Goal: Book appointment/travel/reservation

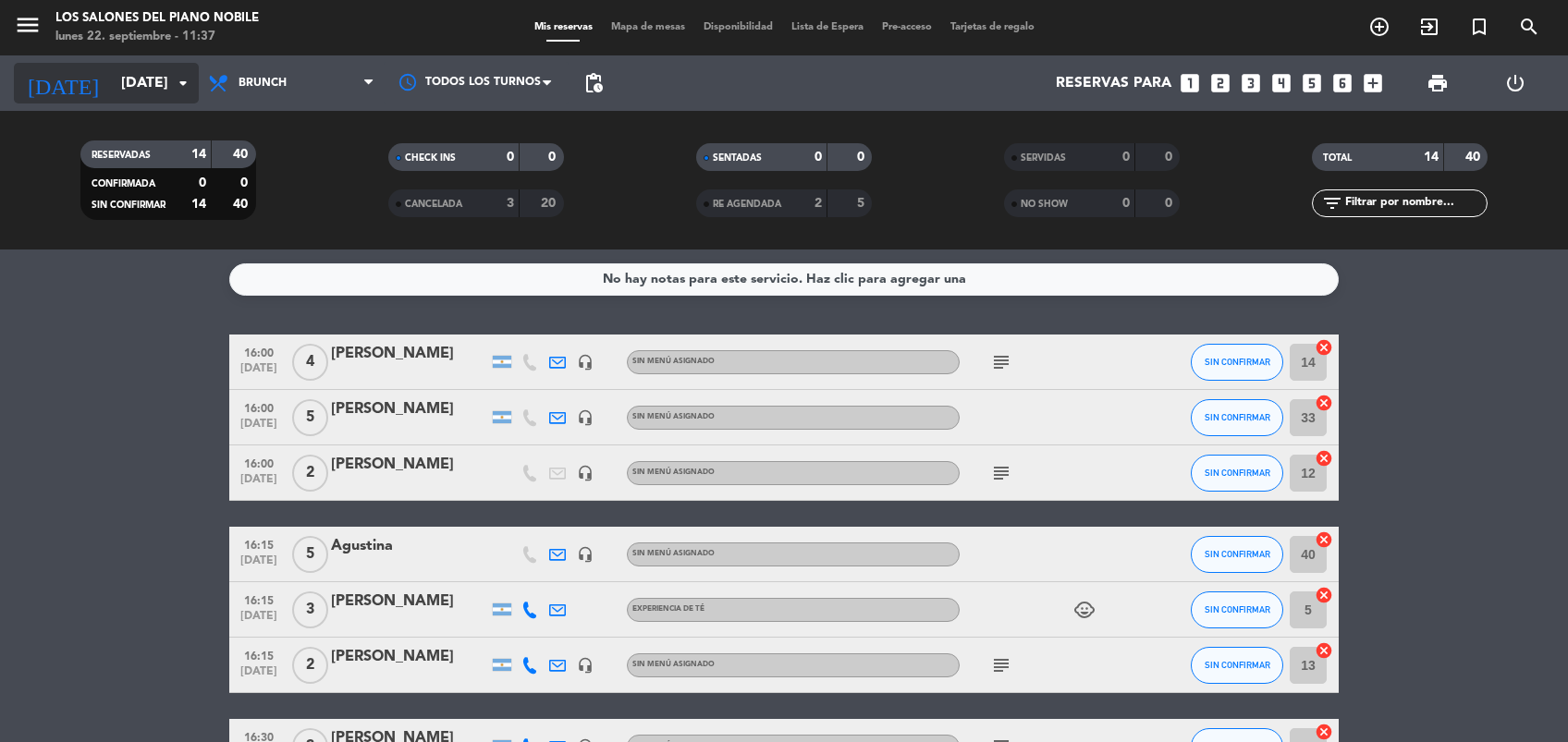
click at [166, 90] on input "[DATE]" at bounding box center [209, 83] width 195 height 36
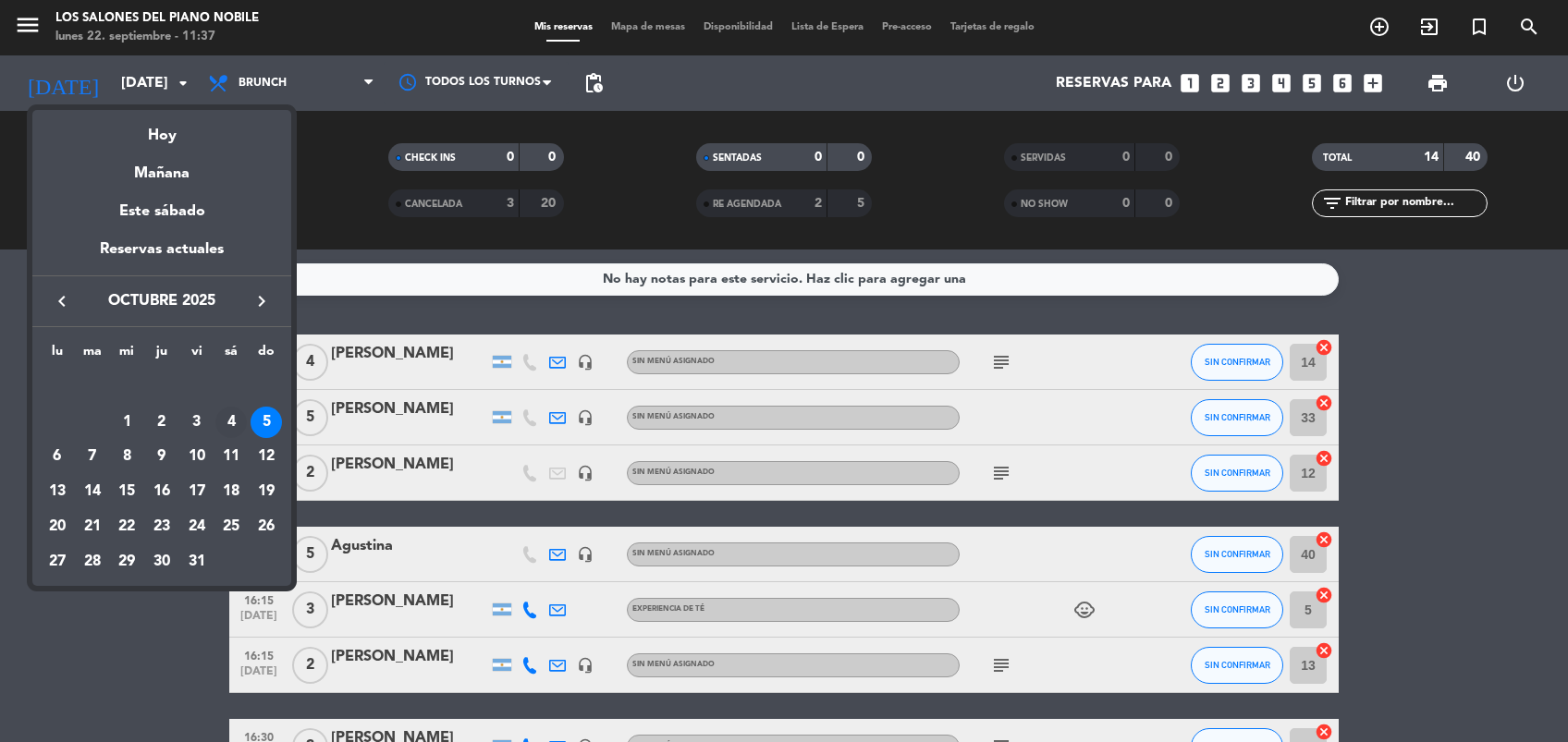
click at [227, 408] on div "4" at bounding box center [231, 423] width 32 height 32
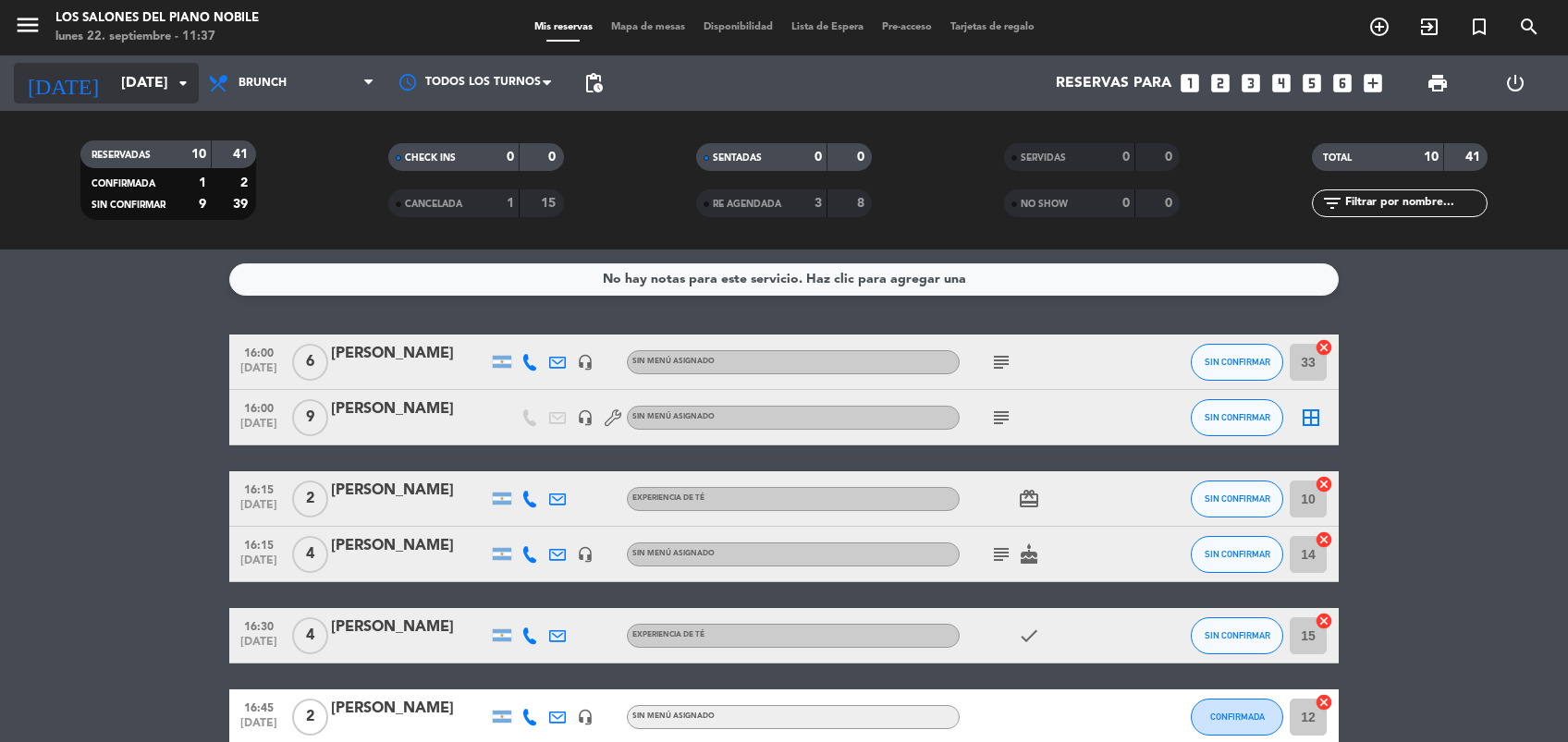
click at [171, 74] on input "[DATE]" at bounding box center [209, 83] width 195 height 36
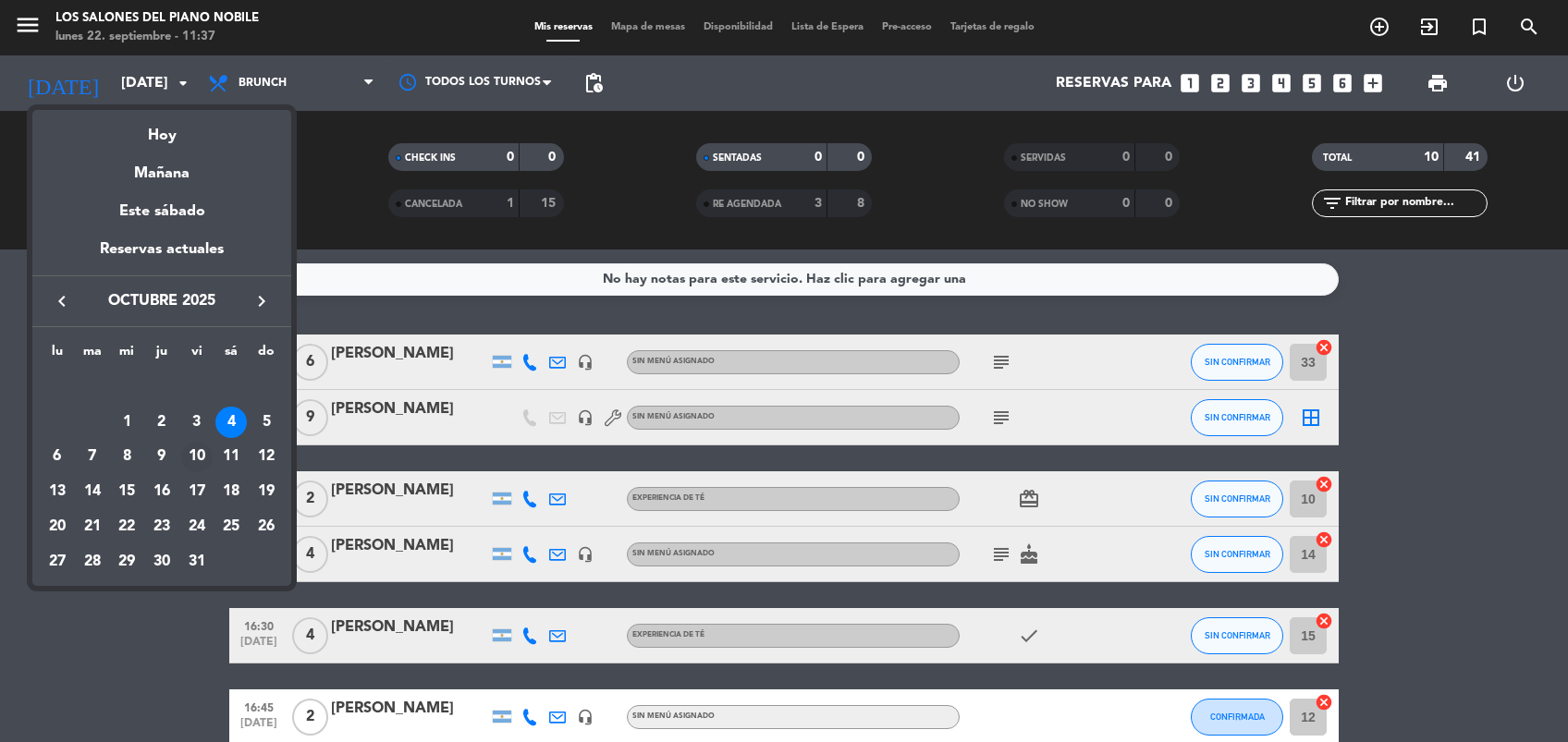
click at [200, 457] on div "10" at bounding box center [197, 458] width 32 height 32
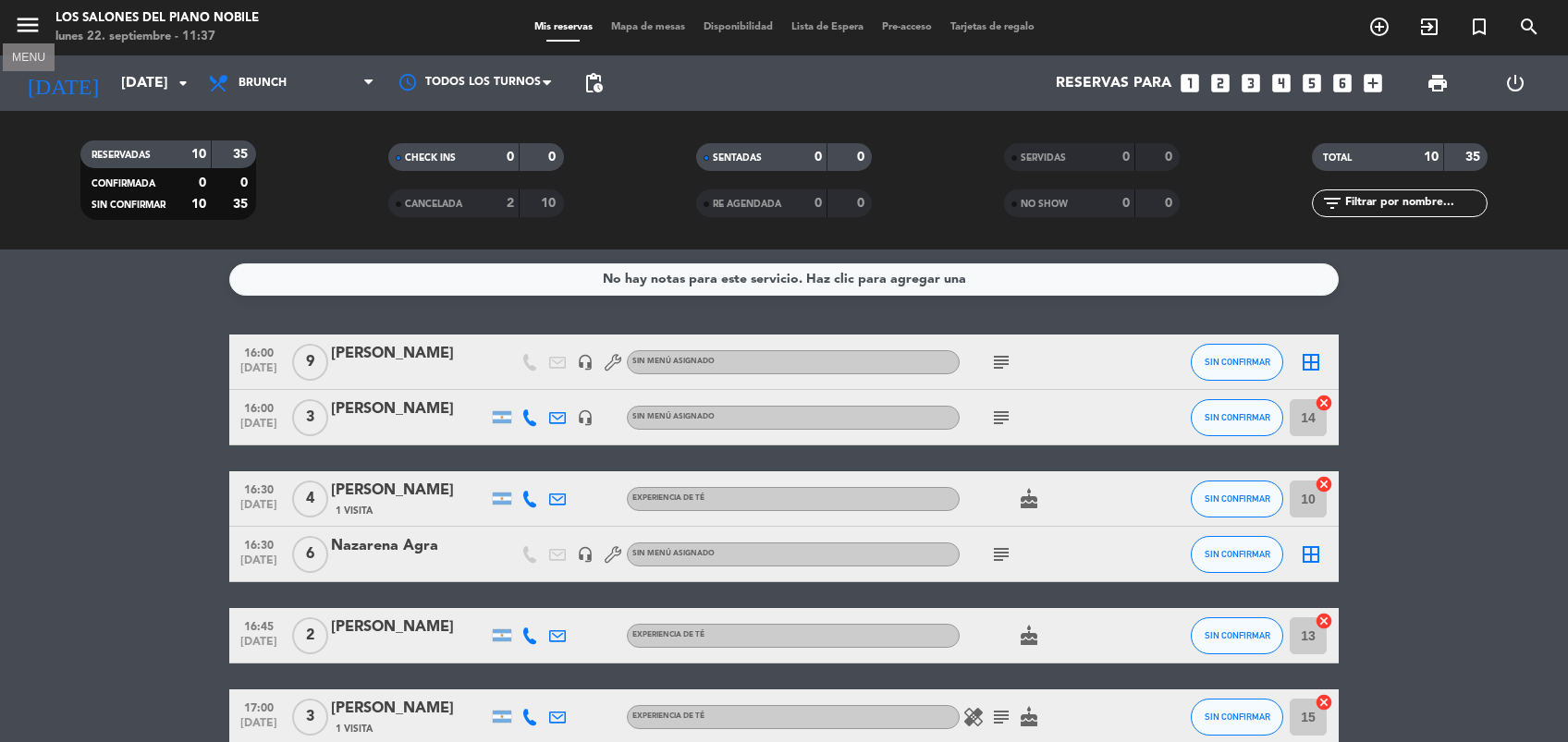
click at [19, 22] on icon "menu" at bounding box center [28, 25] width 28 height 28
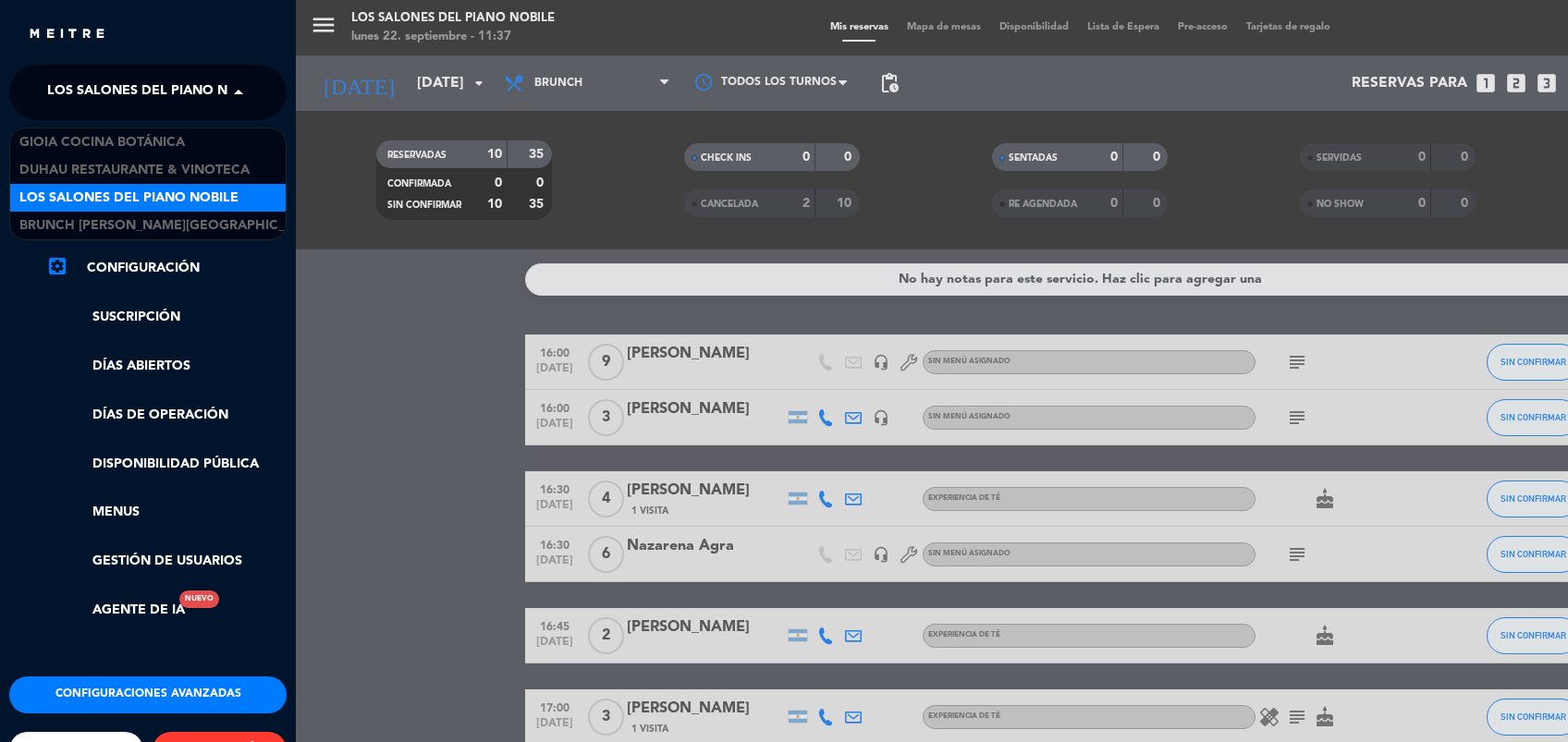
click at [244, 84] on span at bounding box center [244, 92] width 32 height 38
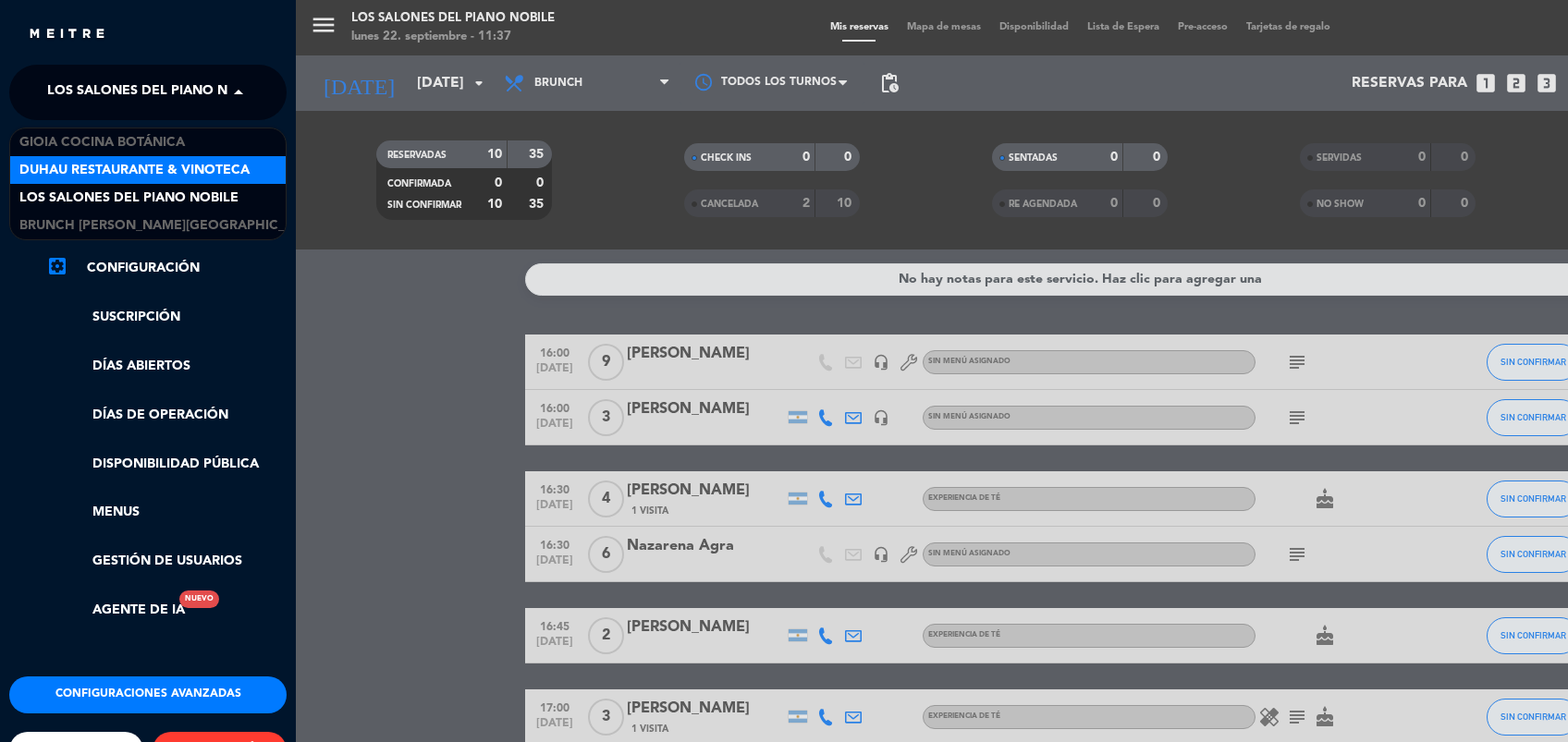
click at [217, 160] on span "Duhau Restaurante & Vinoteca" at bounding box center [135, 171] width 231 height 22
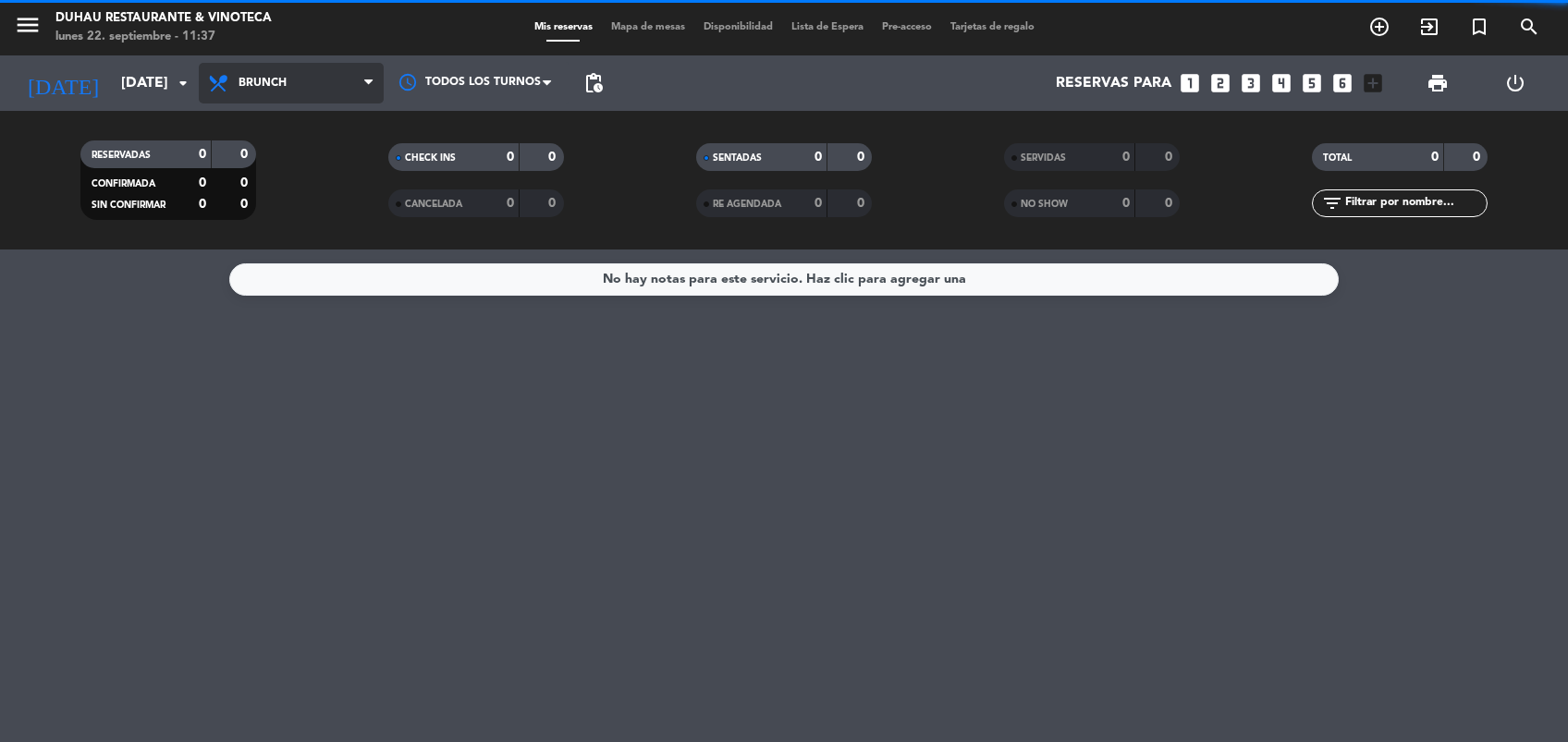
click at [261, 77] on span "Brunch" at bounding box center [262, 83] width 48 height 13
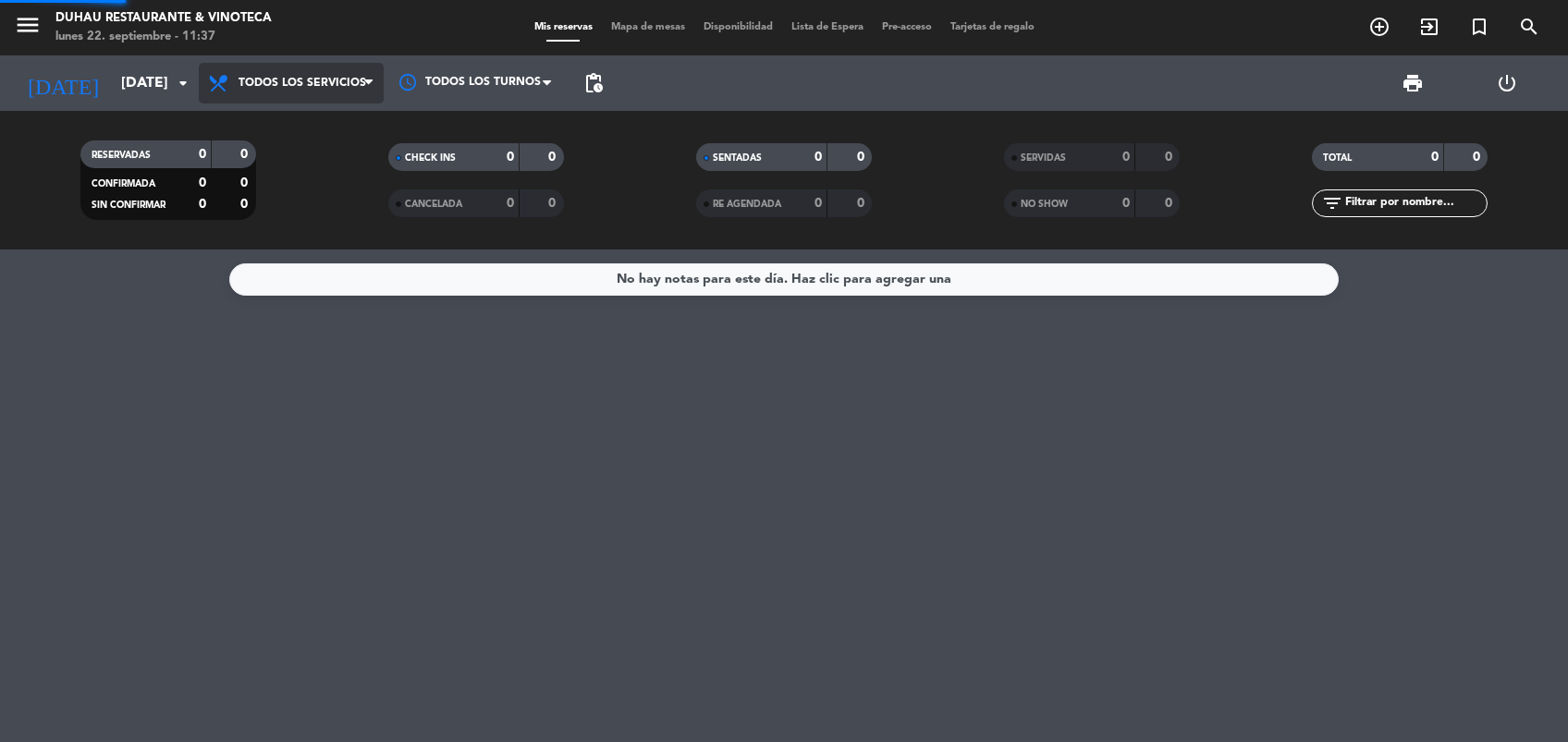
click at [286, 117] on div "menu [PERSON_NAME] Restaurante & Vinoteca [DATE] 22. septiembre - 11:37 Mis res…" at bounding box center [784, 125] width 1568 height 249
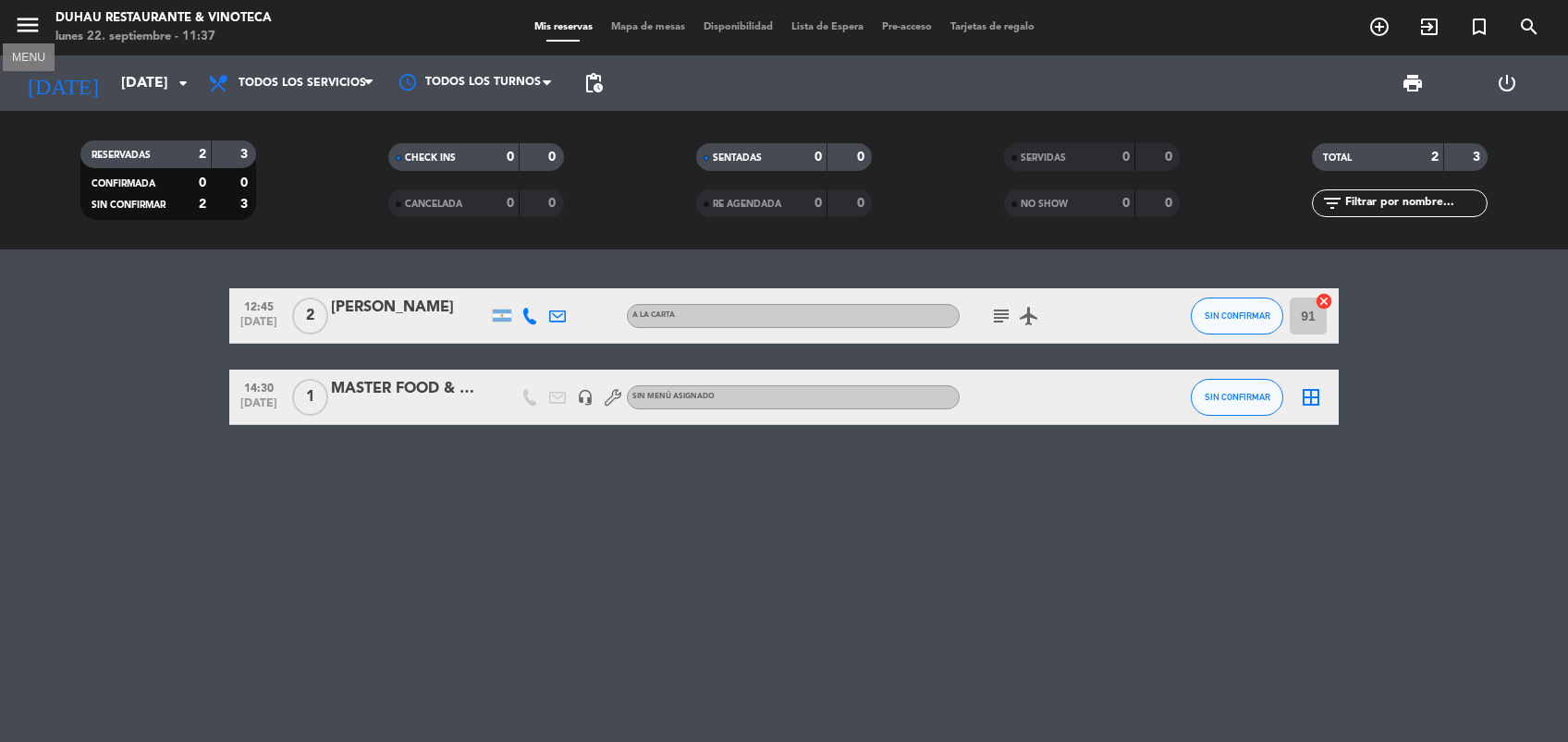
click at [22, 29] on icon "menu" at bounding box center [28, 25] width 28 height 28
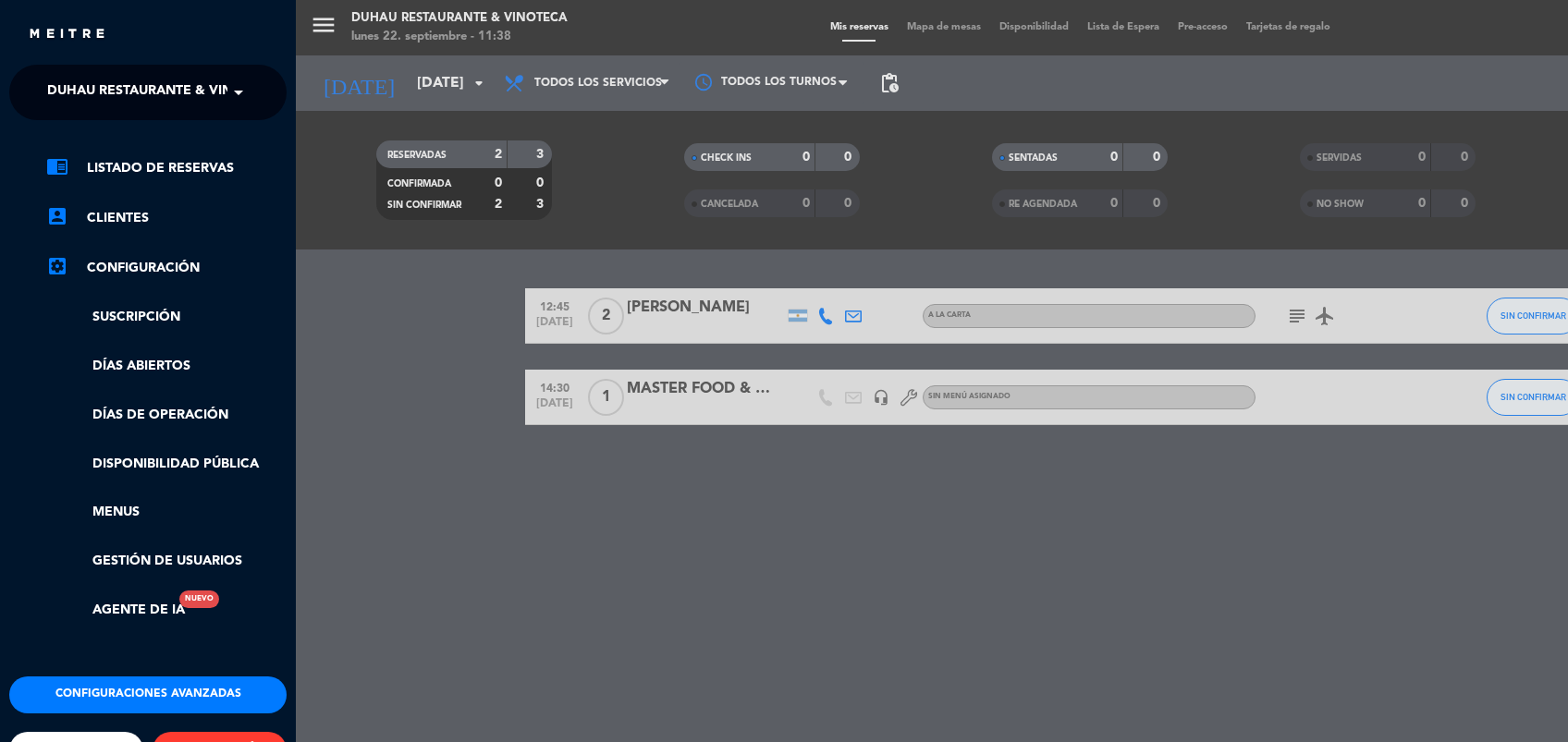
click at [377, 282] on div "menu [PERSON_NAME] Restaurante & Vinoteca [DATE] 22. septiembre - 11:38 Mis res…" at bounding box center [1080, 371] width 1568 height 742
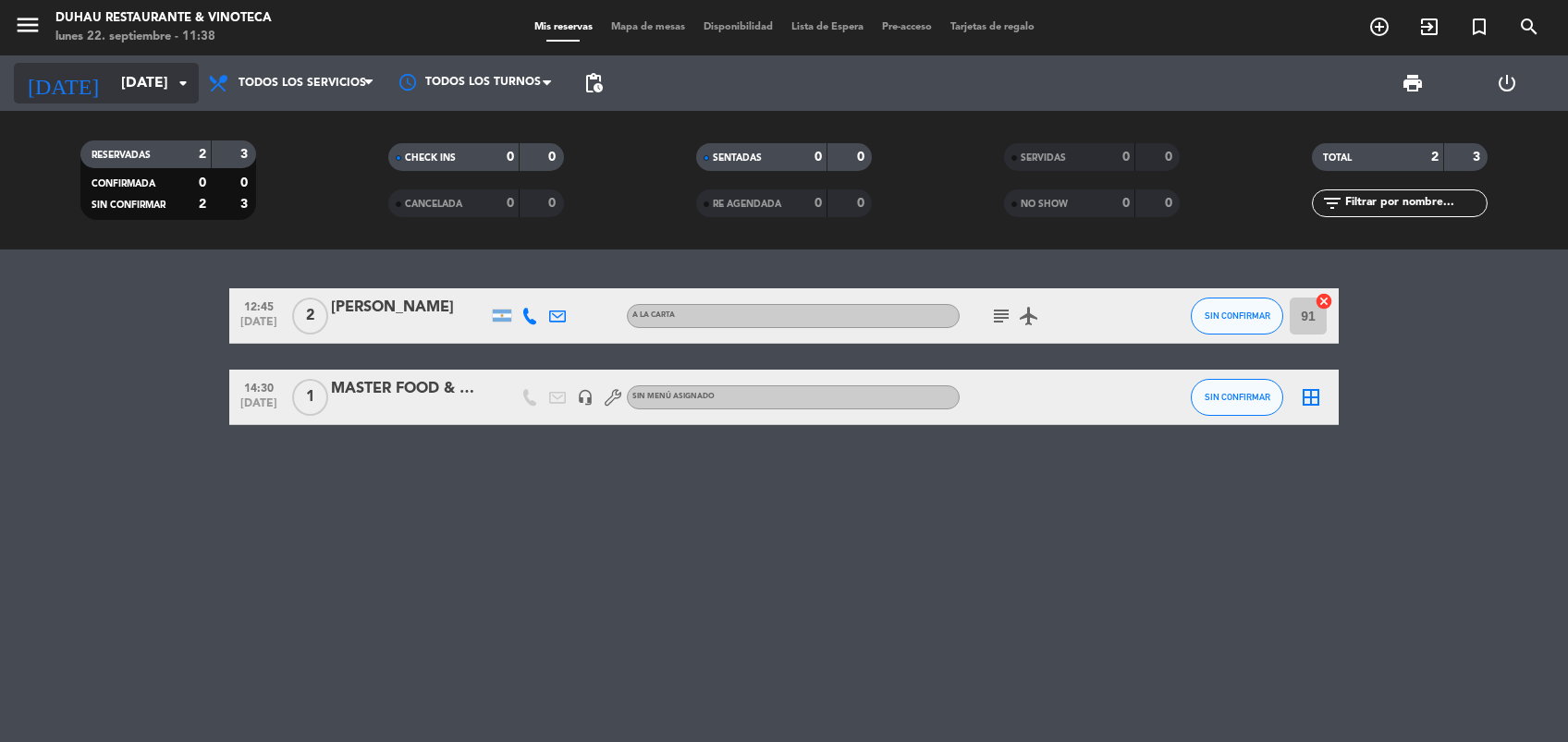
click at [119, 74] on input "[DATE]" at bounding box center [209, 83] width 195 height 36
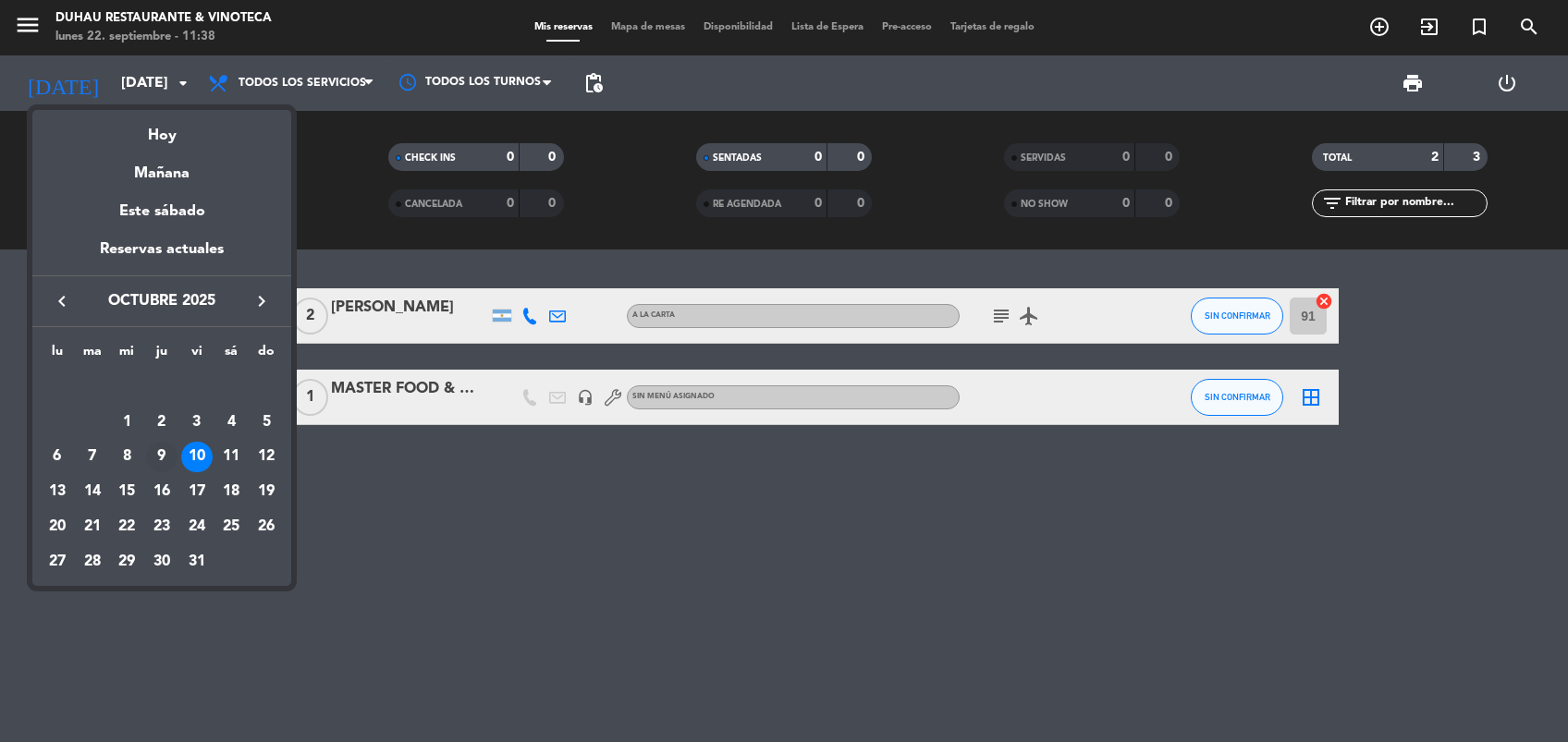
click at [161, 452] on div "9" at bounding box center [162, 458] width 32 height 32
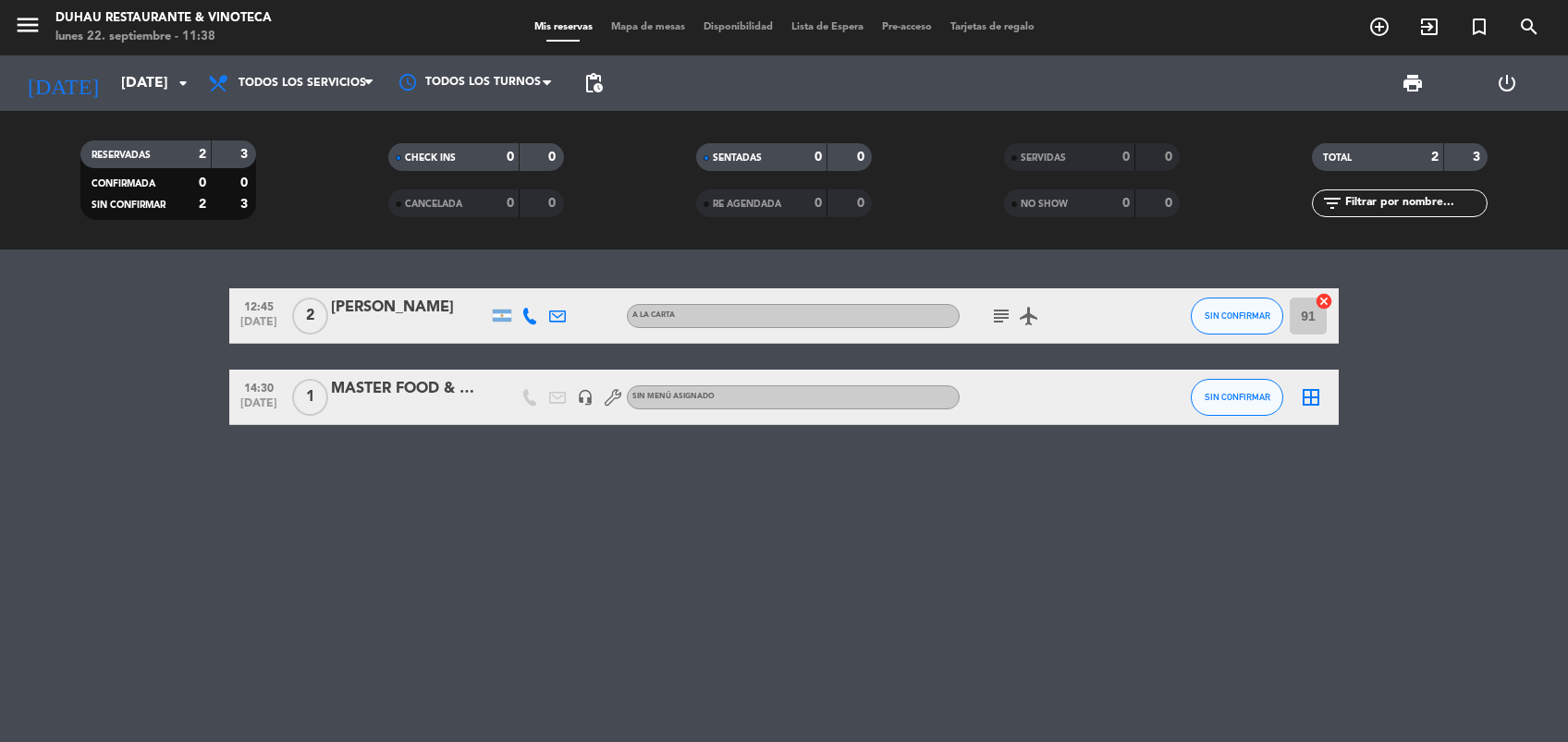
type input "[DEMOGRAPHIC_DATA][DATE]"
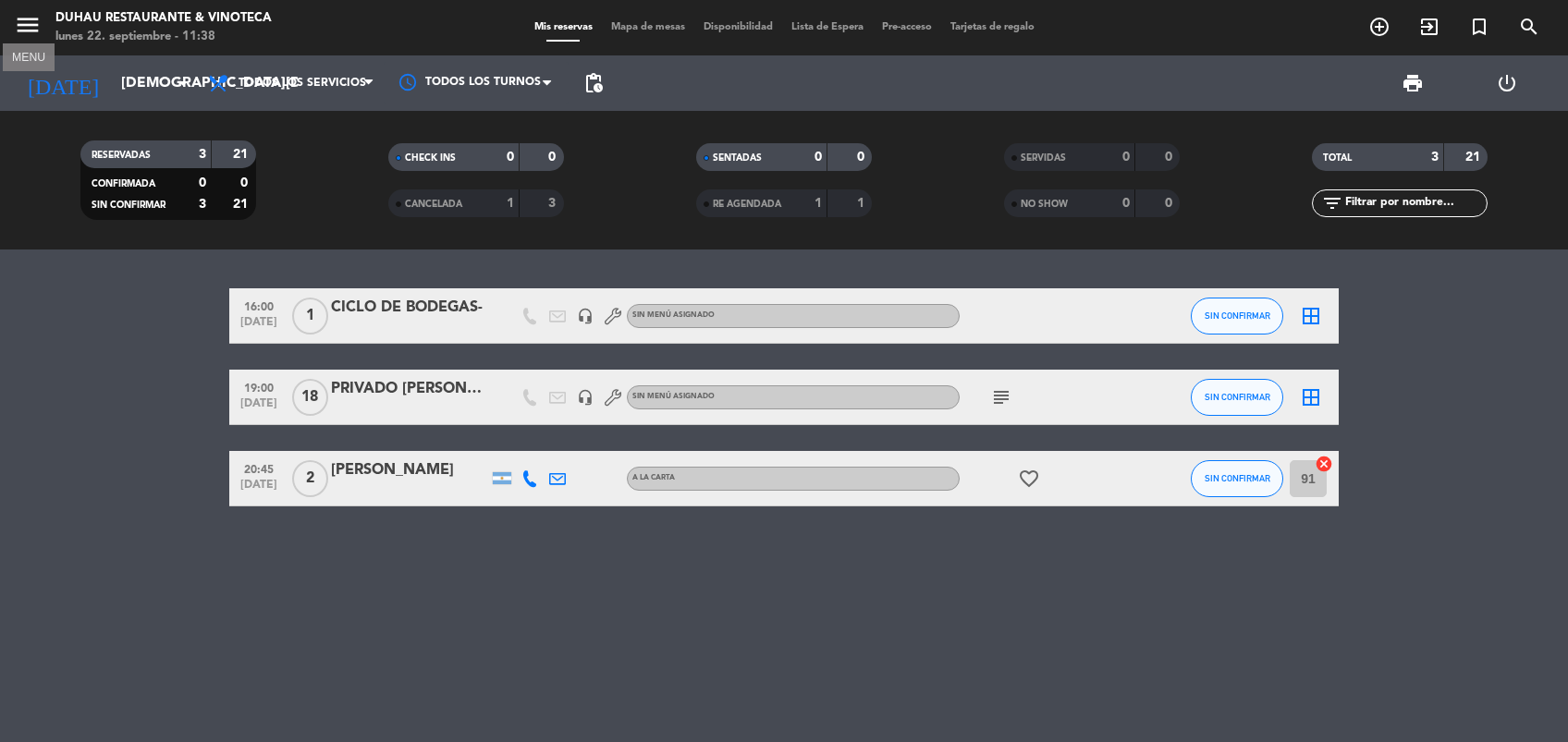
click at [30, 30] on icon "menu" at bounding box center [28, 25] width 28 height 28
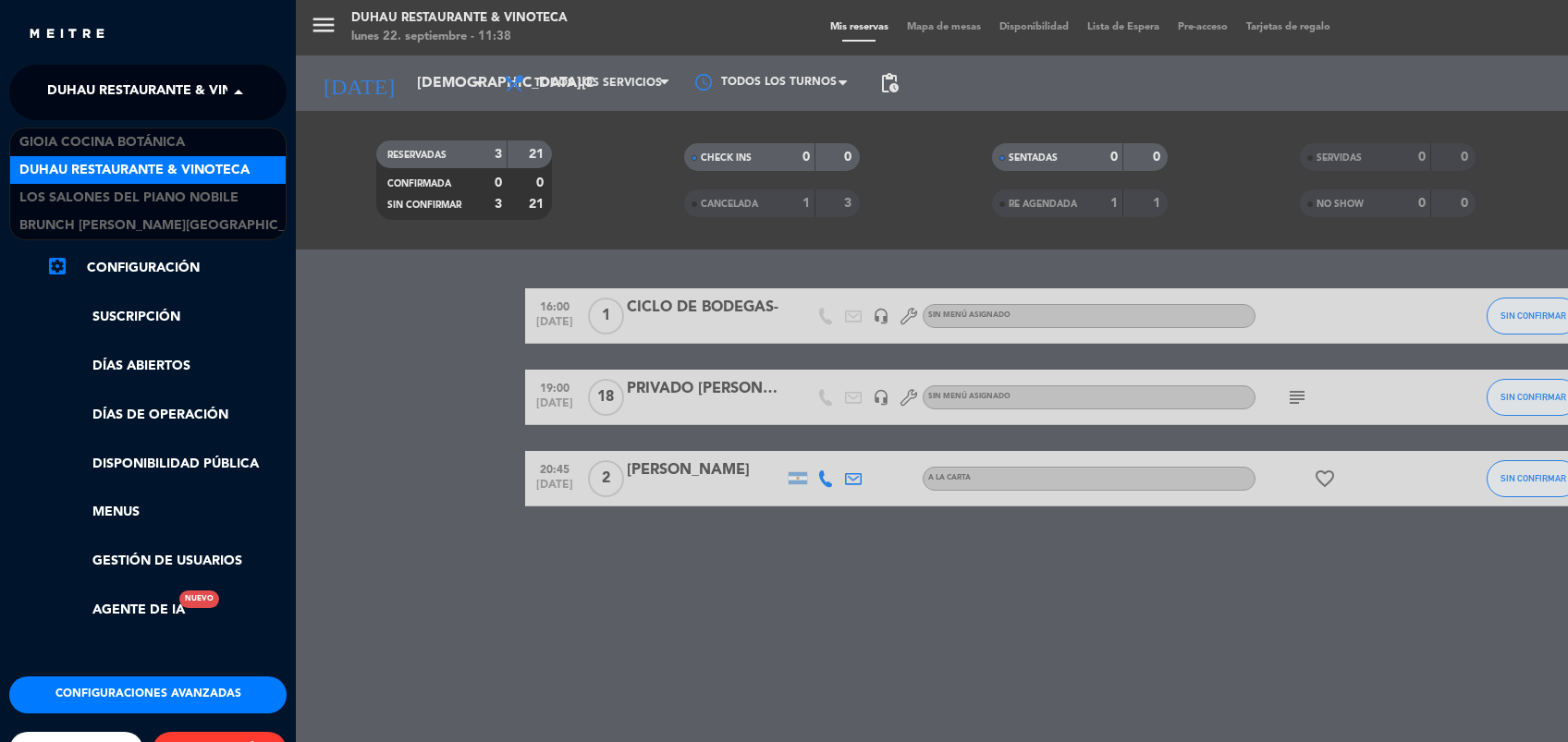
click at [230, 82] on span at bounding box center [244, 92] width 32 height 38
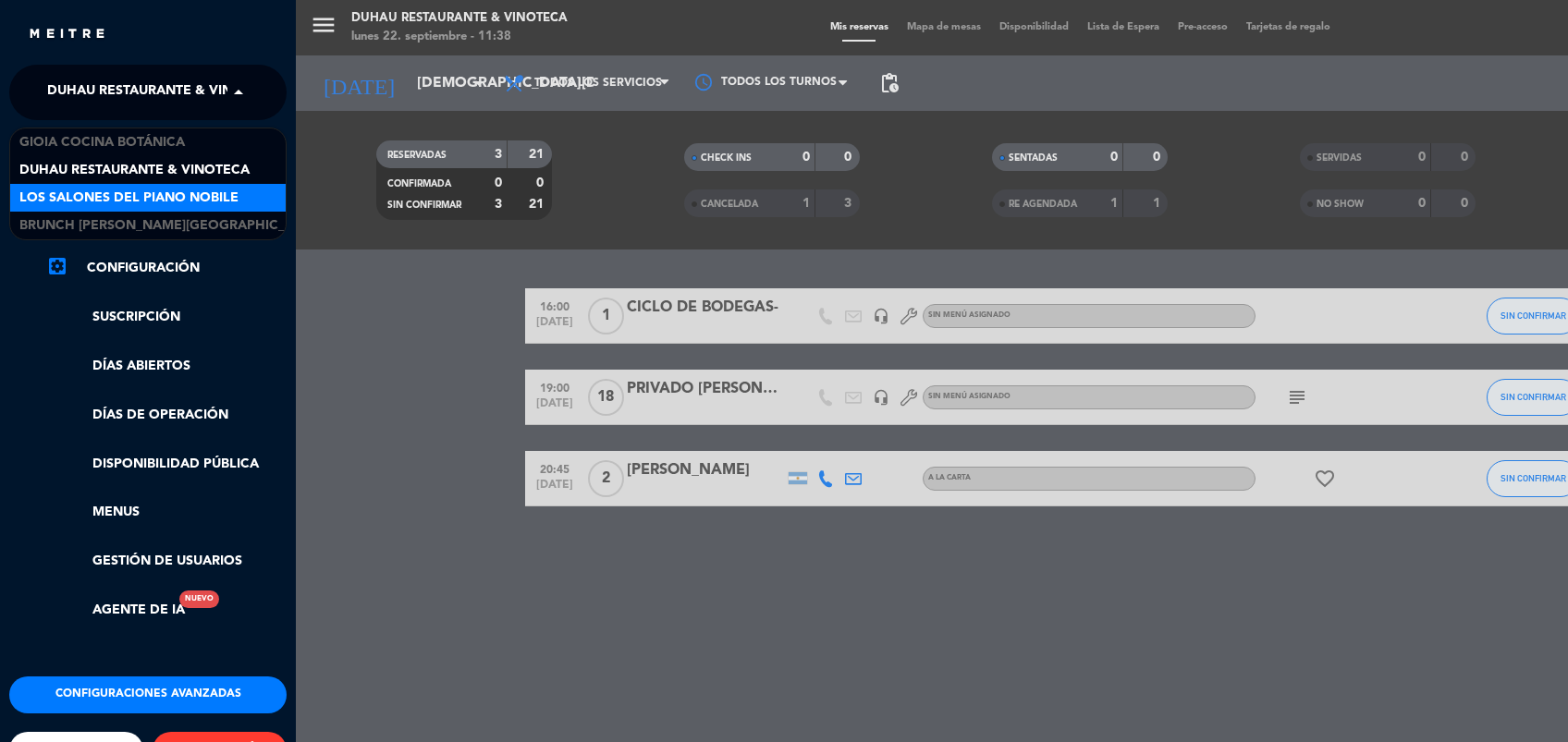
click at [220, 198] on span "Los Salones del Piano Nobile" at bounding box center [129, 198] width 219 height 22
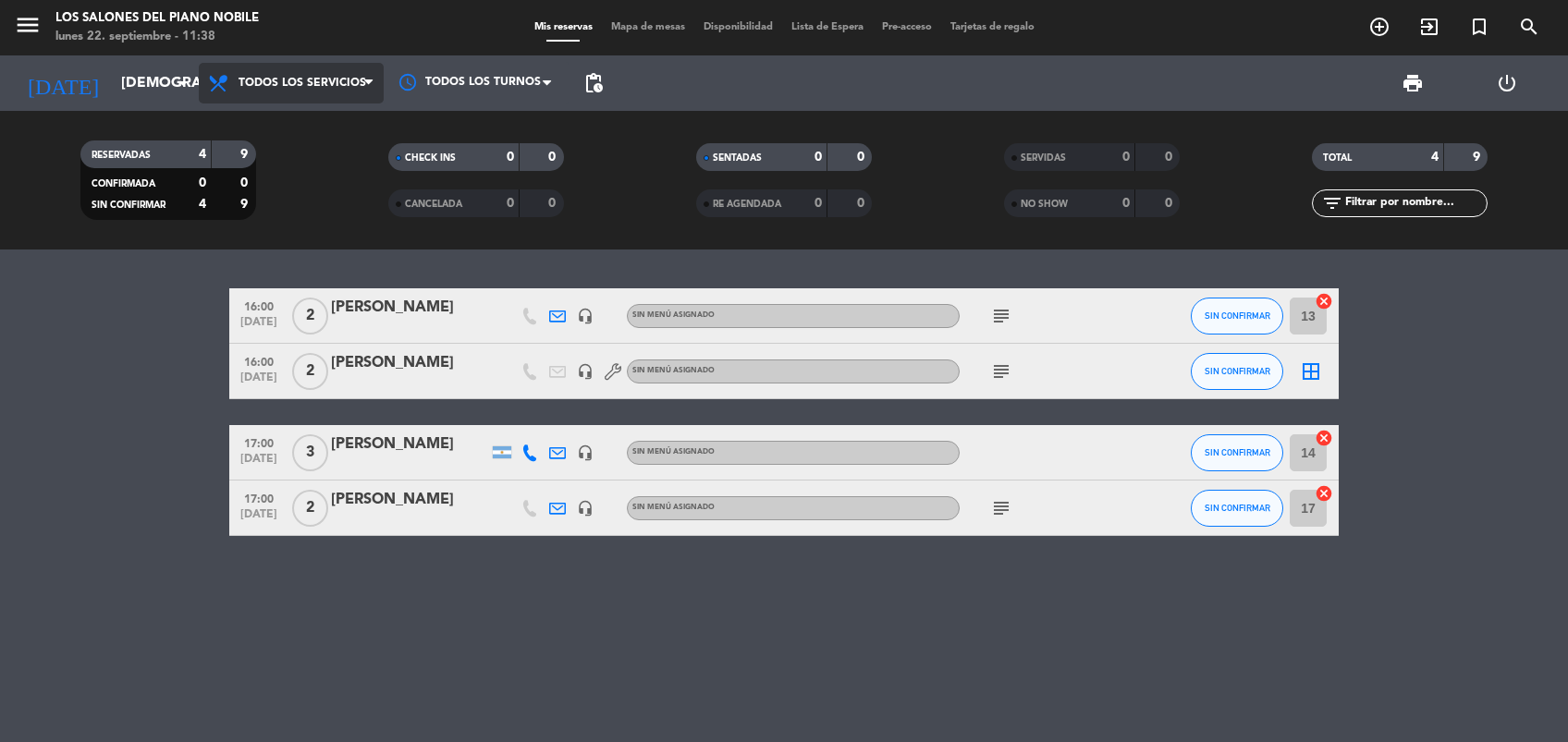
click at [316, 79] on span "Todos los servicios" at bounding box center [303, 83] width 127 height 13
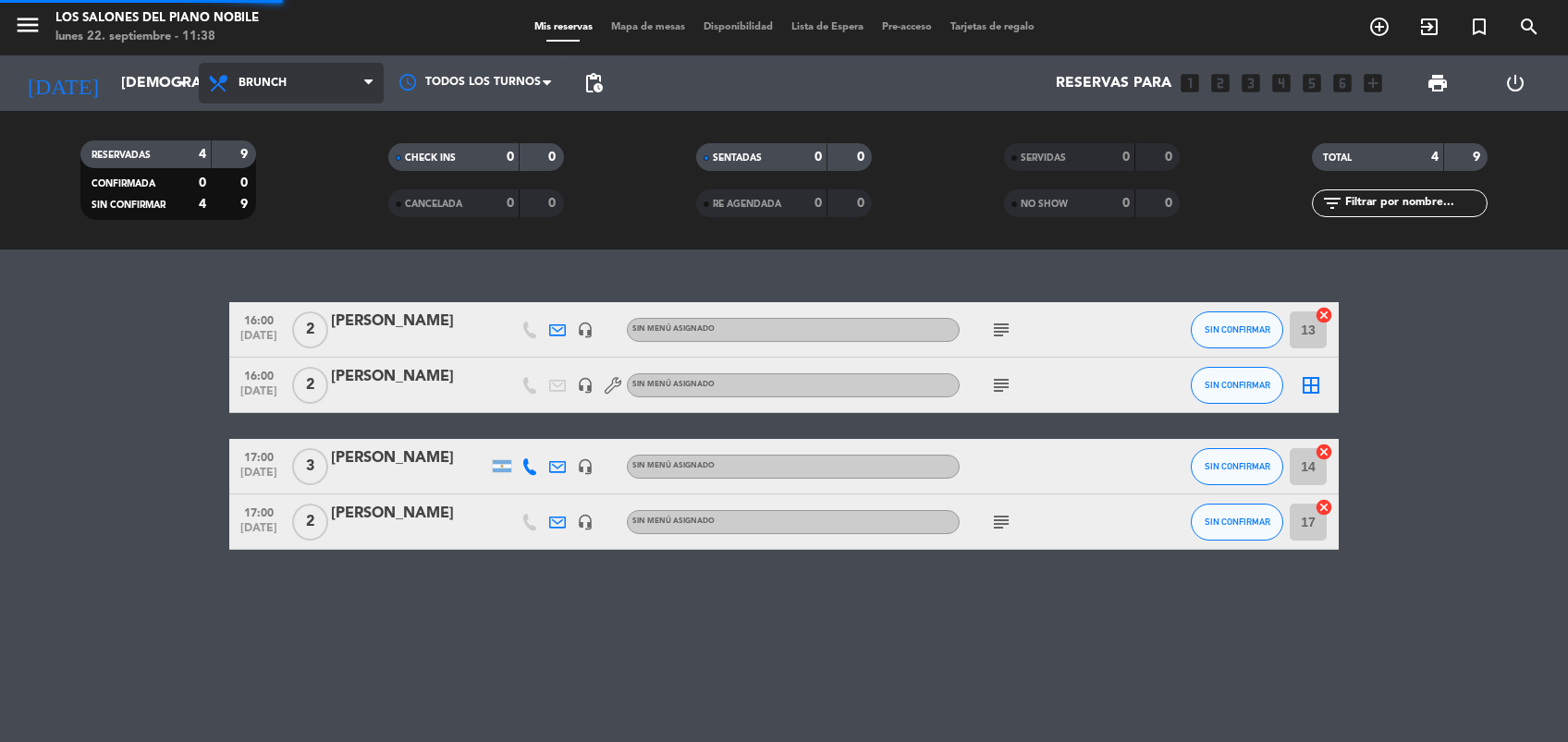
click at [303, 200] on div "menu Los Salones del Piano [PERSON_NAME] [DATE] 22. septiembre - 11:38 Mis rese…" at bounding box center [784, 125] width 1568 height 249
